Goal: Transaction & Acquisition: Purchase product/service

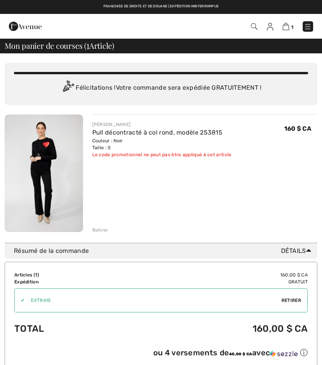
click at [292, 302] on font "Retirer" at bounding box center [292, 299] width 20 height 5
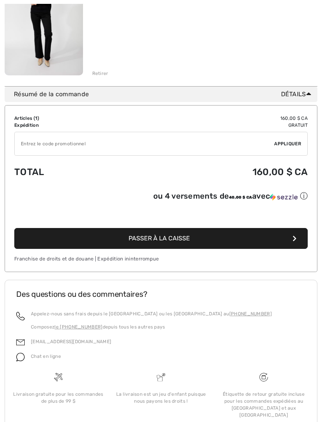
scroll to position [156, 0]
click at [172, 240] on font "Passer à la caisse" at bounding box center [159, 237] width 61 height 7
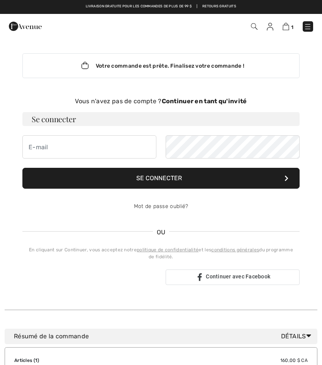
click at [179, 68] on font "Votre commande est prête. Finalisez votre commande !" at bounding box center [170, 66] width 149 height 7
click at [197, 103] on font "Continuer en tant qu'invité" at bounding box center [204, 100] width 85 height 7
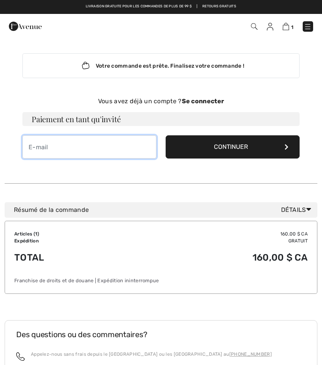
click at [41, 149] on input "email" at bounding box center [89, 146] width 134 height 23
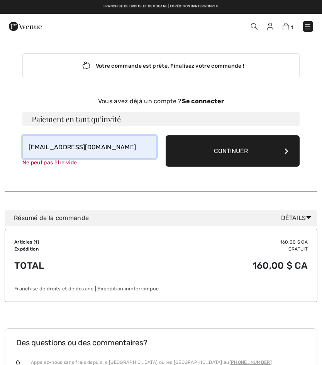
click at [115, 151] on input "[EMAIL_ADDRESS][DOMAIN_NAME]" at bounding box center [89, 146] width 134 height 23
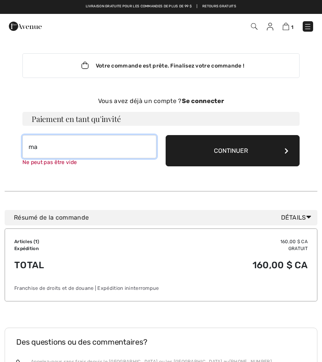
type input "m"
type input "[EMAIL_ADDRESS][DOMAIN_NAME]"
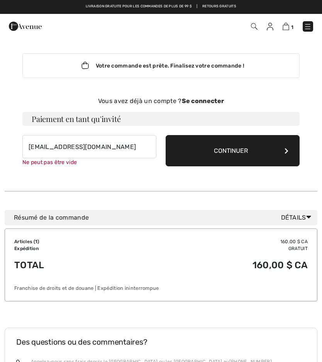
click at [279, 154] on button "Continuer" at bounding box center [233, 150] width 134 height 31
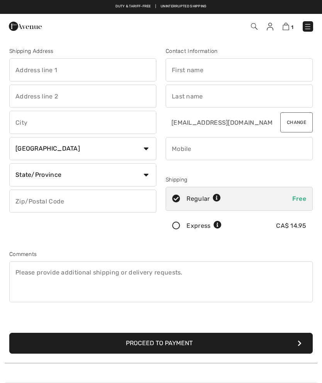
checkbox input "true"
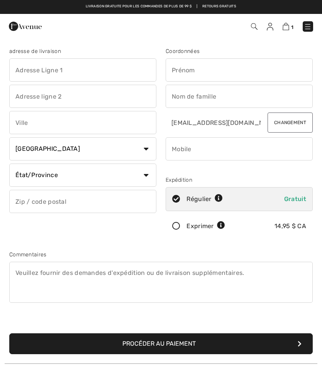
click at [28, 71] on input "text" at bounding box center [82, 69] width 147 height 23
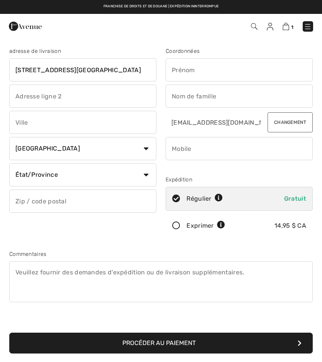
type input "[STREET_ADDRESS][GEOGRAPHIC_DATA]"
click at [29, 127] on input "text" at bounding box center [82, 122] width 147 height 23
type input "[GEOGRAPHIC_DATA]"
click at [149, 147] on select "Pays Canada États-Unis Afghanistan Îles Åland Albanie Algérie Samoa américaines…" at bounding box center [82, 148] width 147 height 23
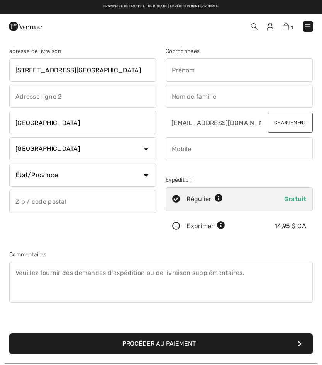
click at [149, 175] on select "État/Province Alberta Colombie-Britannique Manitoba Nouveau-Brunswick Terre-Neu…" at bounding box center [82, 174] width 147 height 23
select select "QC"
click at [29, 205] on input "text" at bounding box center [82, 201] width 147 height 23
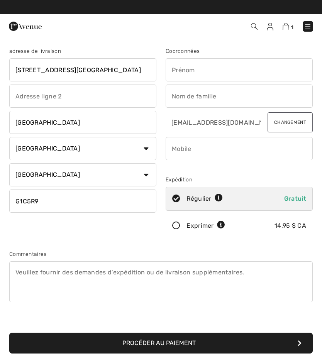
type input "G1C5R9"
click at [183, 74] on input "text" at bounding box center [239, 69] width 147 height 23
type input "[PERSON_NAME]"
click at [187, 100] on input "text" at bounding box center [239, 96] width 147 height 23
type input "Masse"
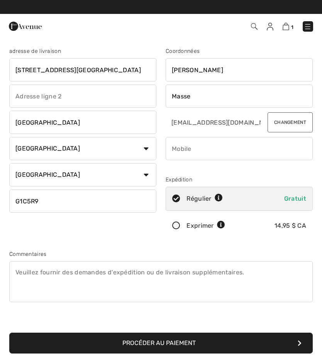
click at [180, 154] on input "phone" at bounding box center [239, 148] width 147 height 23
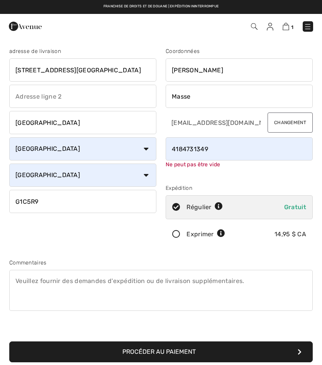
click at [220, 154] on input "phone" at bounding box center [239, 148] width 147 height 23
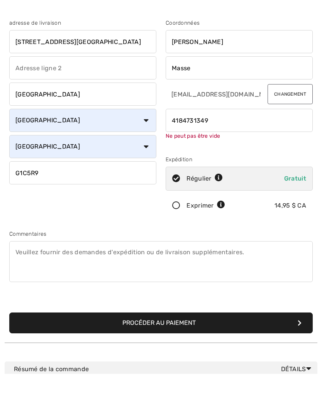
type input "4184731349"
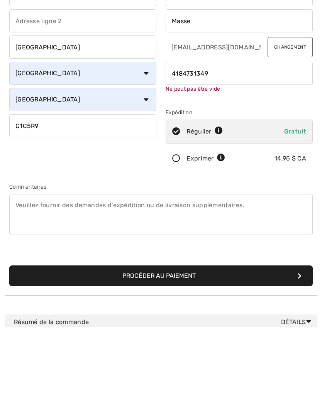
click at [35, 270] on textarea at bounding box center [161, 290] width 304 height 41
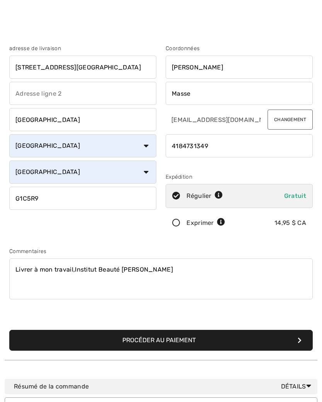
scroll to position [38, 0]
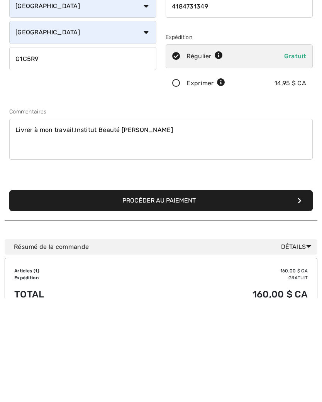
type textarea "Livrer à mon travail,Institut Beauté Manon Simard"
click at [167, 301] on font "Procéder au paiement" at bounding box center [158, 304] width 73 height 7
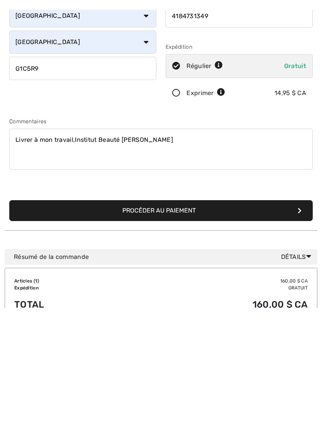
scroll to position [143, 0]
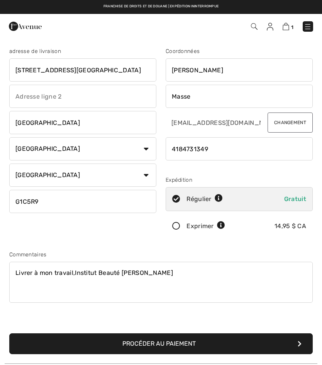
click at [141, 69] on input "[STREET_ADDRESS][GEOGRAPHIC_DATA]" at bounding box center [82, 69] width 147 height 23
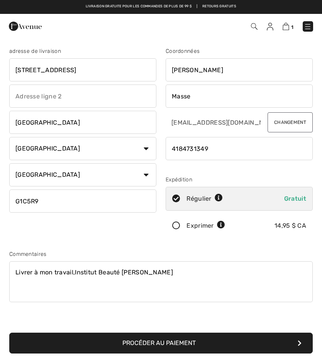
type input "3333"
type input "[STREET_ADDRESS]"
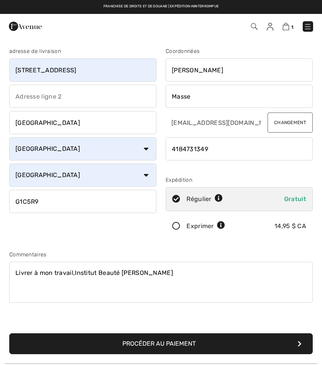
click at [54, 200] on input "G1C5R9" at bounding box center [82, 201] width 147 height 23
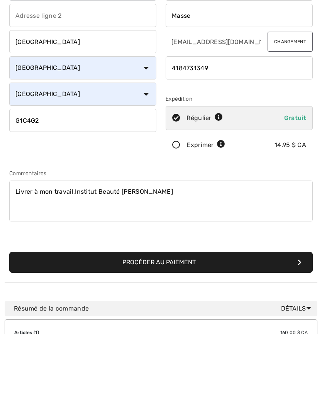
scroll to position [19, 0]
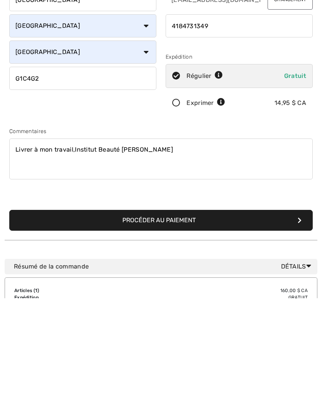
type input "G1C4G2"
click at [159, 314] on button "Procéder au paiement" at bounding box center [161, 324] width 304 height 21
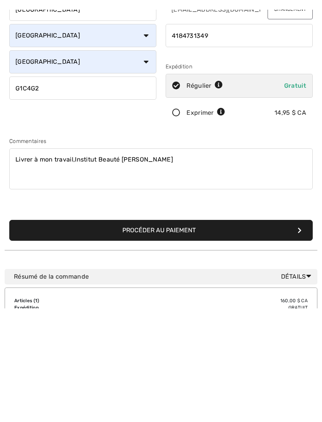
scroll to position [123, 0]
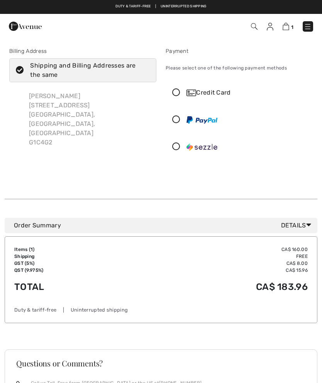
checkbox input "true"
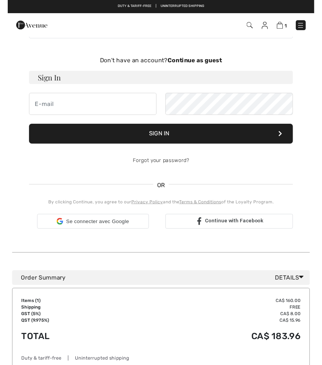
scroll to position [56, 0]
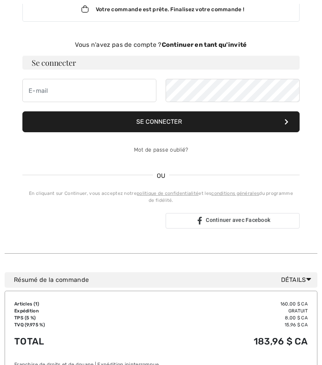
click at [206, 48] on font "Continuer en tant qu'invité" at bounding box center [204, 44] width 85 height 7
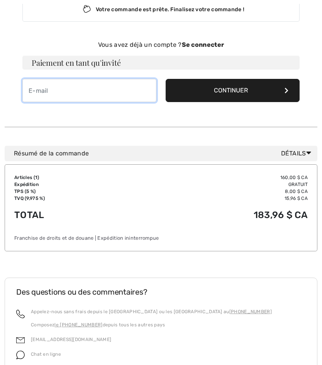
click at [69, 96] on input "email" at bounding box center [89, 90] width 134 height 23
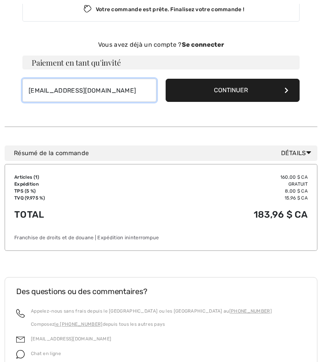
type input "[EMAIL_ADDRESS][DOMAIN_NAME]"
click at [281, 94] on button "Continuer" at bounding box center [233, 90] width 134 height 23
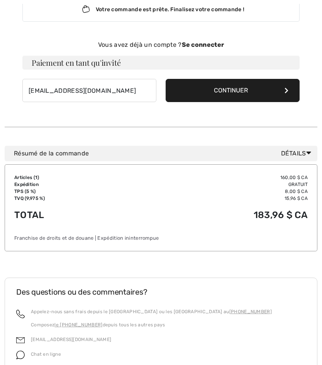
click at [283, 93] on button "Continuer" at bounding box center [233, 90] width 134 height 23
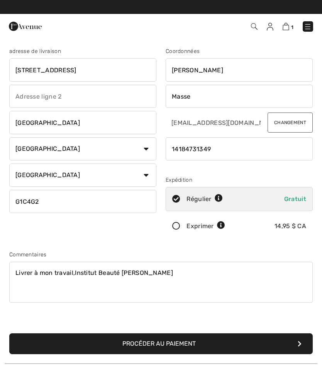
click at [179, 272] on textarea "Livrer à mon travail,Institut Beauté [PERSON_NAME]" at bounding box center [161, 281] width 304 height 41
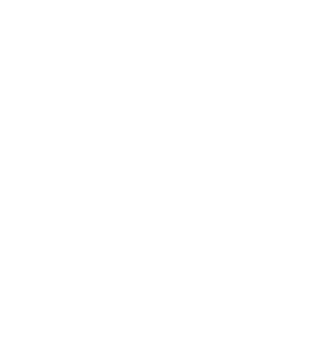
scroll to position [13, 0]
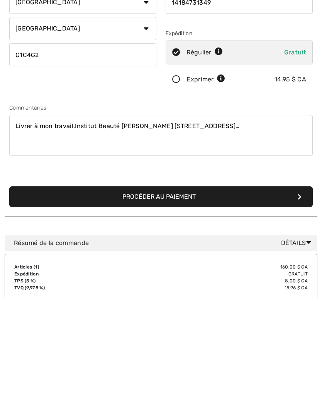
type textarea "Livrer à mon travail,Institut Beauté [PERSON_NAME] [STREET_ADDRESS]…"
click at [169, 291] on button "Procéder au paiement" at bounding box center [161, 301] width 304 height 21
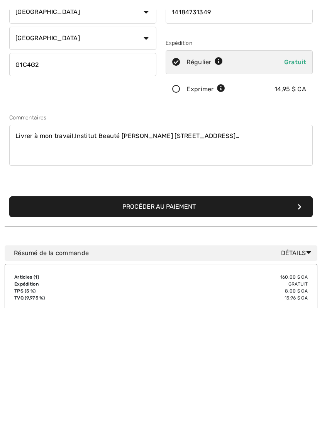
scroll to position [146, 0]
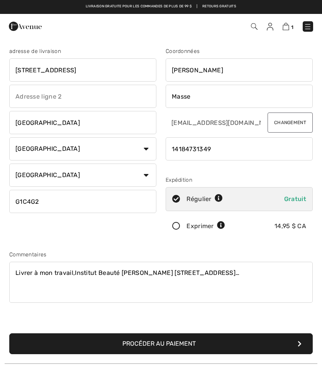
click at [109, 72] on input "[STREET_ADDRESS]" at bounding box center [82, 69] width 147 height 23
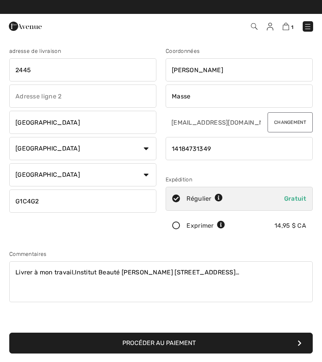
type input "244"
type input "3333rue du Carrefour #51"
click at [56, 202] on input "G1C4G2" at bounding box center [82, 201] width 147 height 23
type input "G"
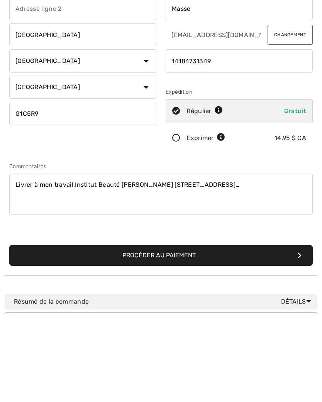
type input "G1C5R9"
click at [177, 333] on button "Procéder au paiement" at bounding box center [161, 343] width 304 height 21
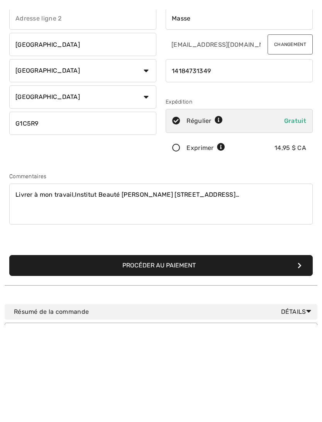
scroll to position [88, 0]
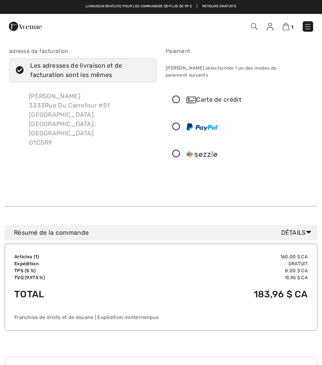
click at [175, 96] on icon at bounding box center [176, 100] width 20 height 8
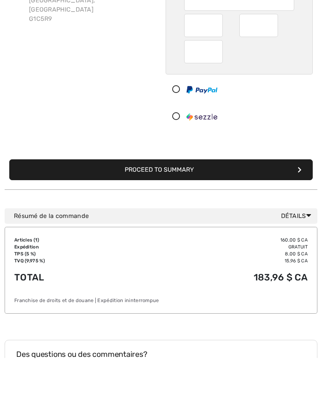
scroll to position [83, 0]
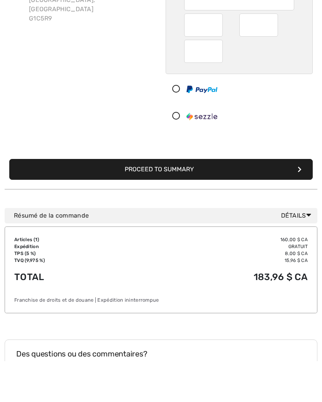
click at [196, 200] on button "Proceed to Summary" at bounding box center [161, 210] width 304 height 21
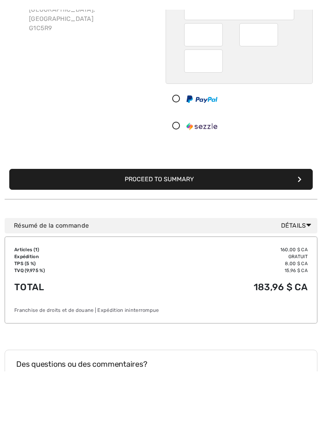
scroll to position [124, 0]
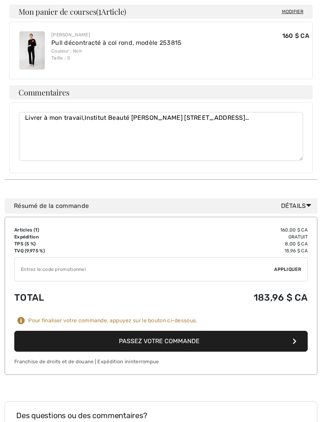
scroll to position [400, 0]
click at [180, 331] on button "Passez votre commande" at bounding box center [161, 341] width 294 height 21
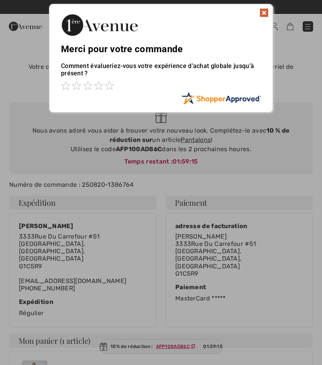
click at [267, 9] on img at bounding box center [264, 12] width 9 height 9
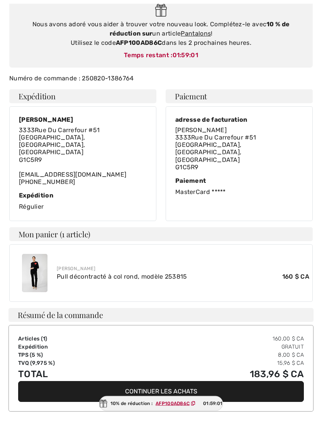
scroll to position [106, 0]
